Goal: Transaction & Acquisition: Book appointment/travel/reservation

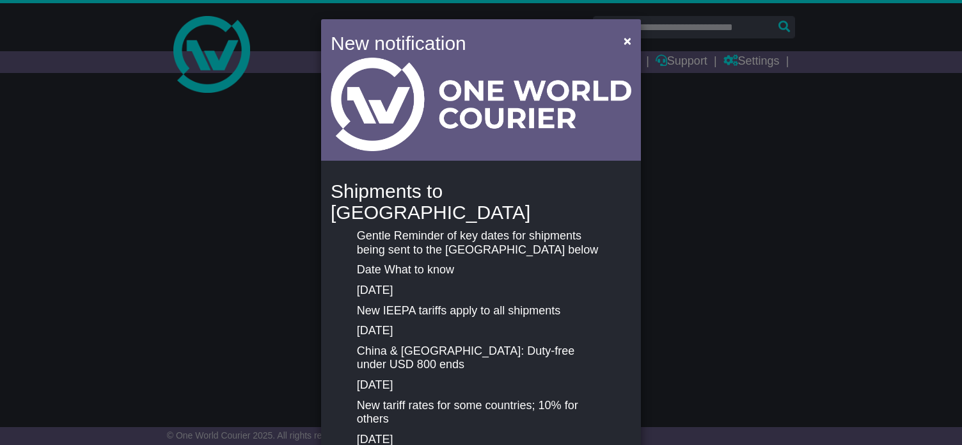
select select "**"
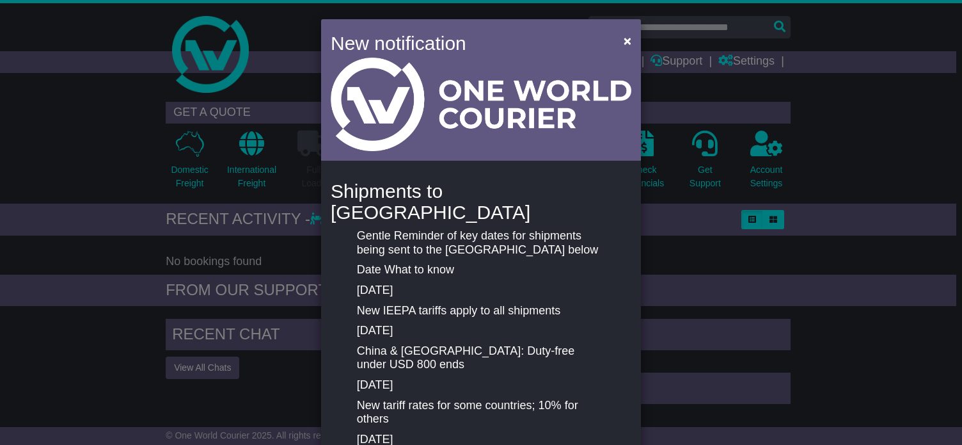
click at [866, 232] on div "New notification × Shipments to the United States Gentle Reminder of key dates …" at bounding box center [481, 222] width 962 height 445
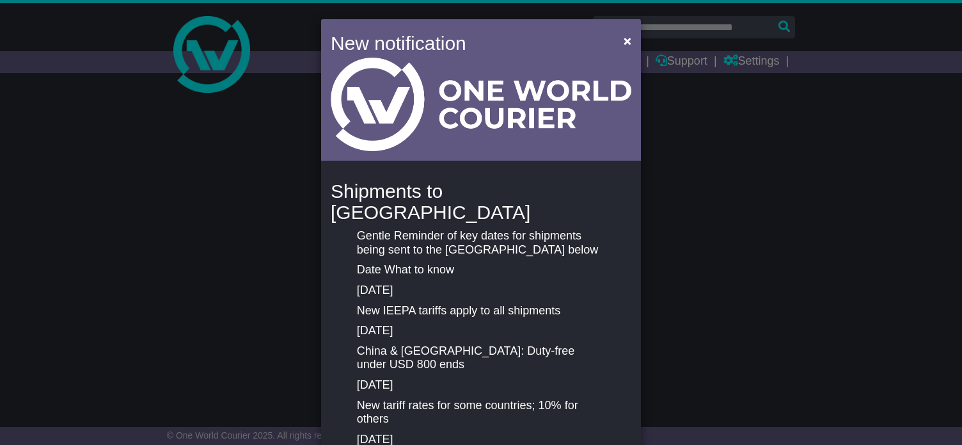
select select "**"
